Goal: Task Accomplishment & Management: Complete application form

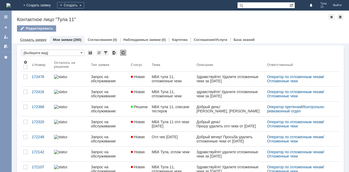
click at [35, 40] on link "Создать заявку" at bounding box center [33, 40] width 26 height 4
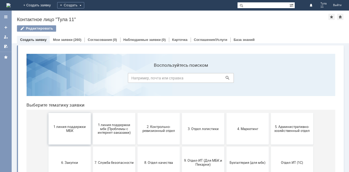
click at [70, 134] on button "1 линия поддержки МБК" at bounding box center [69, 129] width 42 height 32
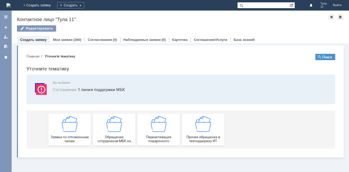
click at [70, 135] on span "Заявка по отложенным чекам" at bounding box center [69, 139] width 39 height 8
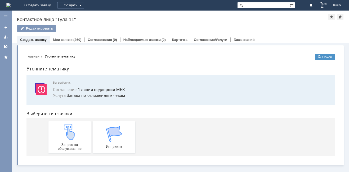
click at [70, 134] on img at bounding box center [70, 132] width 16 height 16
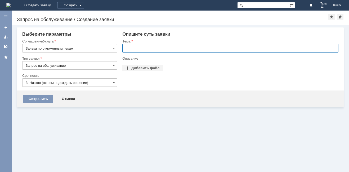
click at [143, 52] on input "text" at bounding box center [230, 48] width 216 height 8
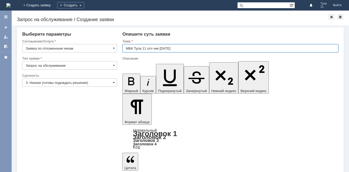
type input "МБК Тула 11 отл чек 30.08.25"
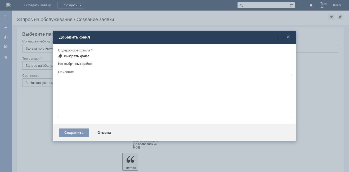
click at [64, 57] on div "Выбрать файл" at bounding box center [77, 56] width 26 height 4
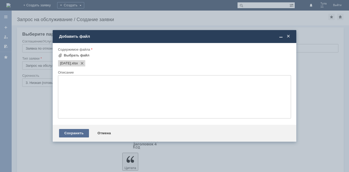
click at [76, 133] on div "Сохранить" at bounding box center [74, 133] width 30 height 8
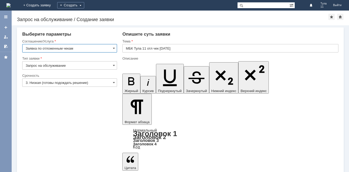
click at [56, 44] on input "Заявка по отложенным чекам" at bounding box center [69, 48] width 95 height 8
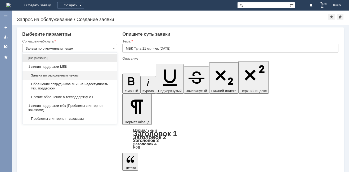
click at [53, 76] on span "Заявка по отложенным чекам" at bounding box center [70, 76] width 88 height 4
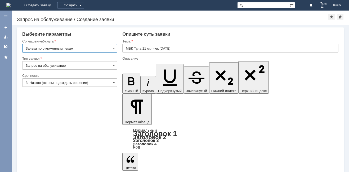
click at [55, 62] on input "Запрос на обслуживание" at bounding box center [69, 65] width 95 height 8
type input "Заявка по отложенным чекам"
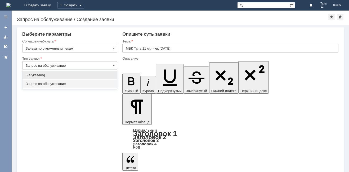
click at [54, 81] on div "Запрос на обслуживание" at bounding box center [69, 84] width 94 height 8
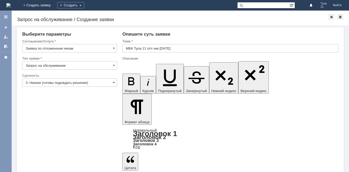
type input "Запрос на обслуживание"
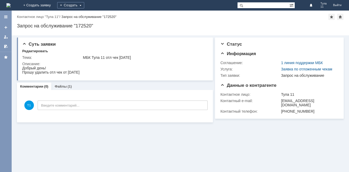
click at [11, 3] on img at bounding box center [8, 5] width 4 height 4
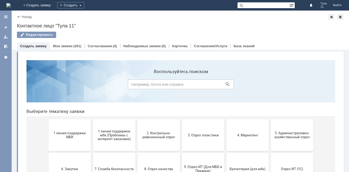
click at [11, 7] on img at bounding box center [8, 5] width 4 height 4
click at [66, 43] on div "Мои заявки (261)" at bounding box center [67, 46] width 35 height 8
